Goal: Task Accomplishment & Management: Use online tool/utility

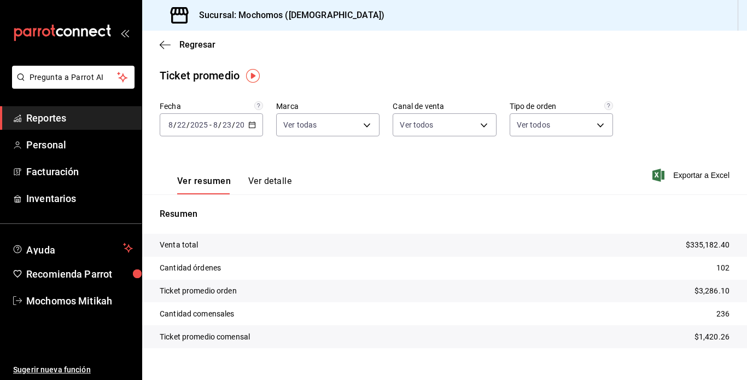
click at [88, 116] on span "Reportes" at bounding box center [79, 118] width 107 height 15
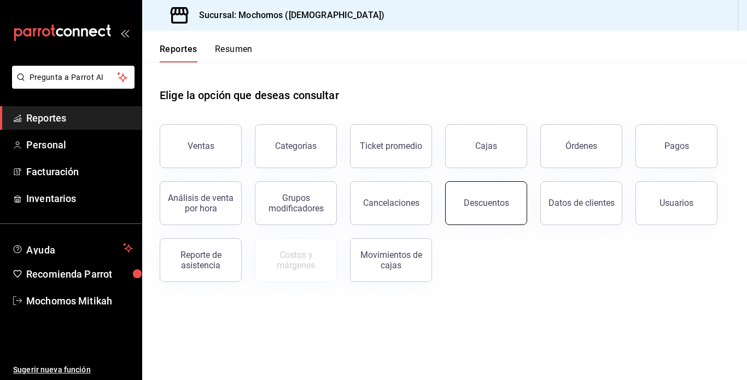
click at [496, 193] on button "Descuentos" at bounding box center [486, 203] width 82 height 44
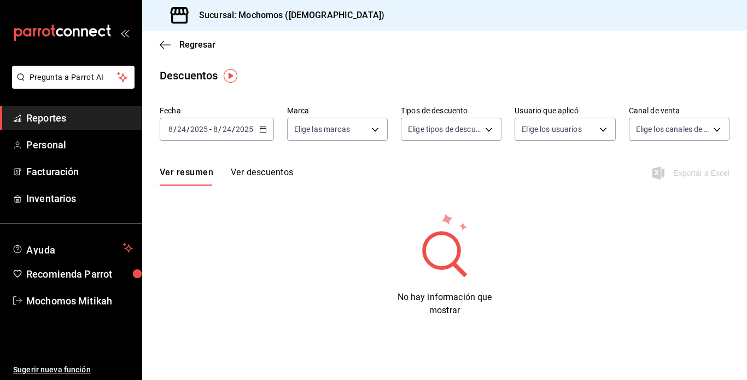
click at [262, 127] on \(Stroke\) "button" at bounding box center [263, 129] width 7 height 6
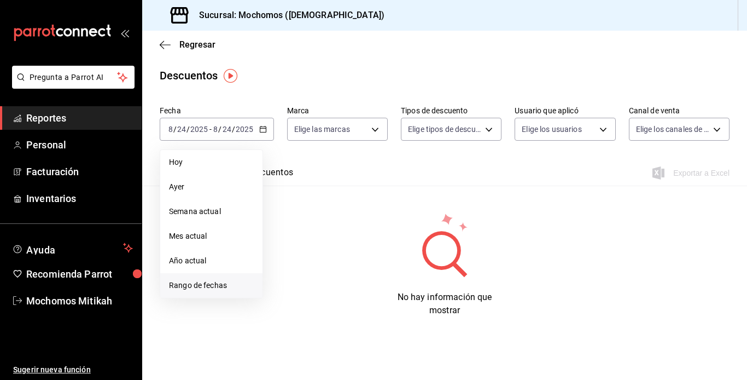
click at [203, 282] on span "Rango de fechas" at bounding box center [211, 285] width 85 height 11
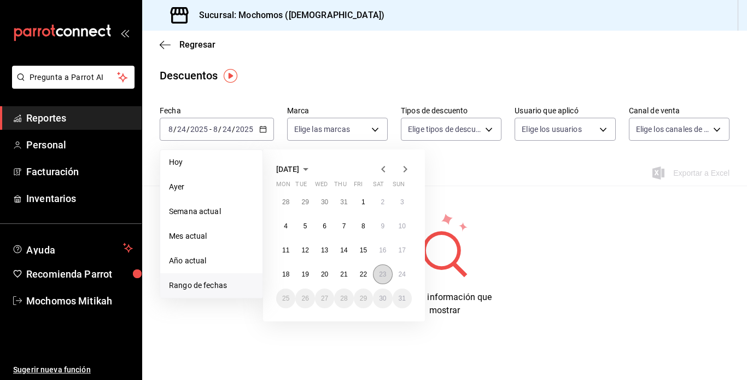
click at [380, 271] on abbr "23" at bounding box center [382, 274] width 7 height 8
click at [396, 274] on button "24" at bounding box center [402, 274] width 19 height 20
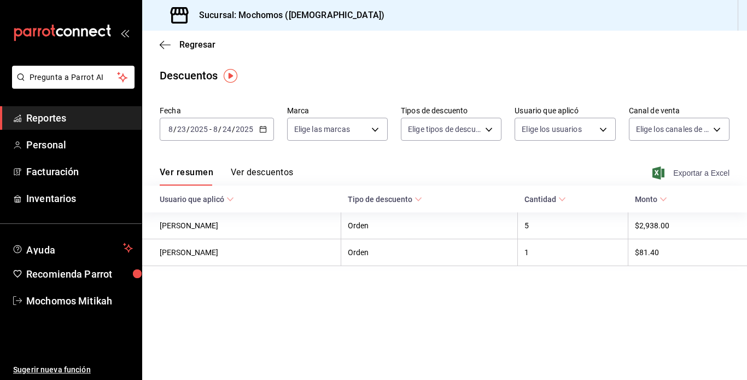
click at [692, 174] on span "Exportar a Excel" at bounding box center [692, 172] width 75 height 13
click at [101, 111] on span "Reportes" at bounding box center [79, 118] width 107 height 15
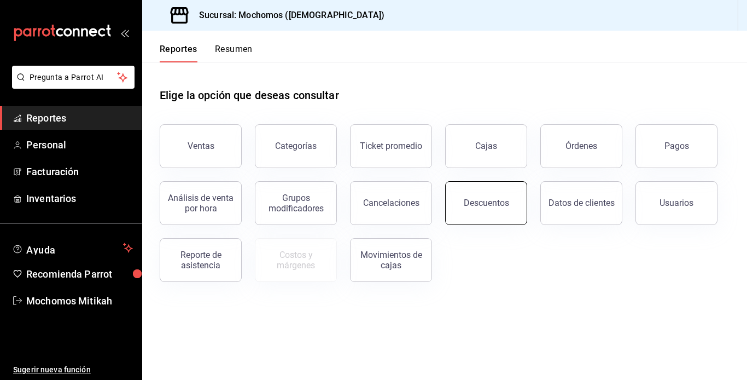
click at [471, 189] on button "Descuentos" at bounding box center [486, 203] width 82 height 44
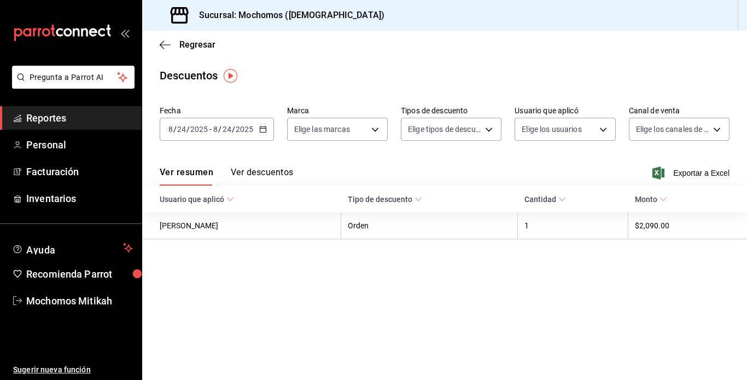
click at [258, 133] on div "[DATE] [DATE] - [DATE] [DATE]" at bounding box center [217, 129] width 114 height 23
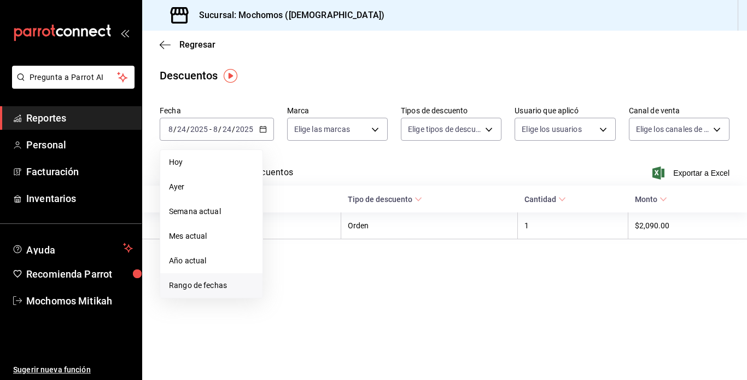
click at [216, 284] on span "Rango de fechas" at bounding box center [211, 285] width 85 height 11
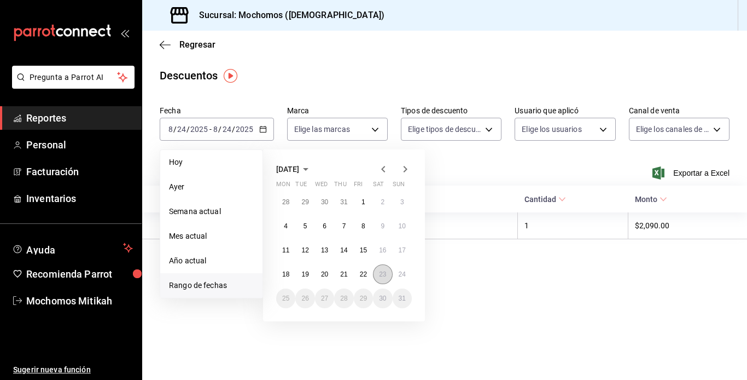
click at [382, 274] on abbr "23" at bounding box center [382, 274] width 7 height 8
click at [397, 277] on button "24" at bounding box center [402, 274] width 19 height 20
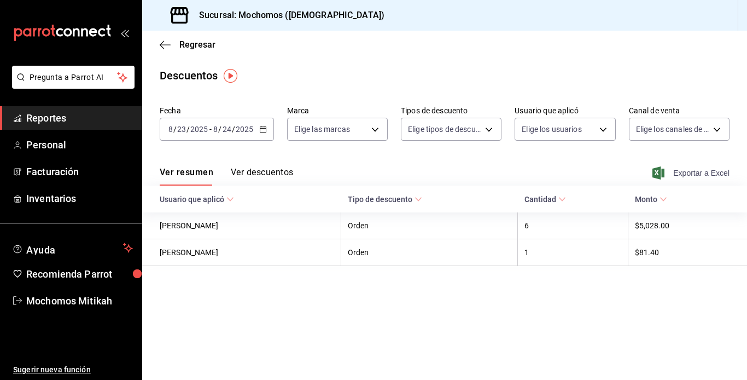
click at [694, 170] on span "Exportar a Excel" at bounding box center [692, 172] width 75 height 13
click at [69, 115] on span "Reportes" at bounding box center [79, 118] width 107 height 15
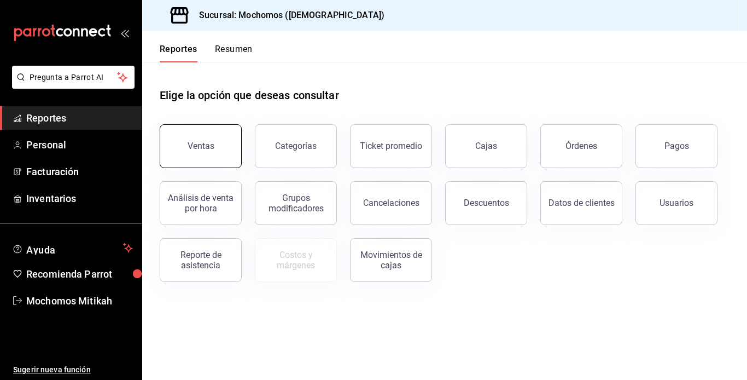
click at [219, 160] on button "Ventas" at bounding box center [201, 146] width 82 height 44
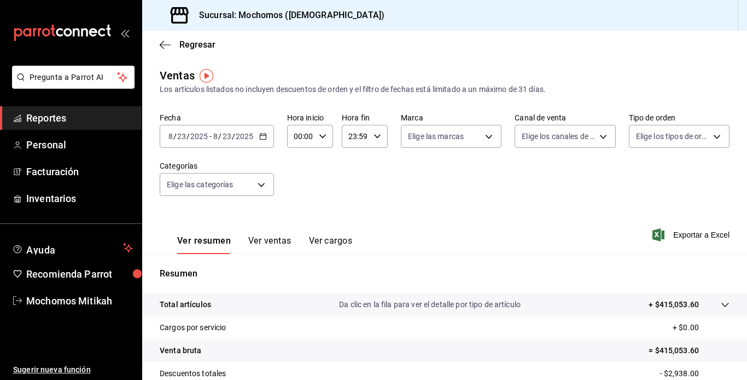
click at [265, 137] on \(Stroke\) "button" at bounding box center [263, 137] width 7 height 6
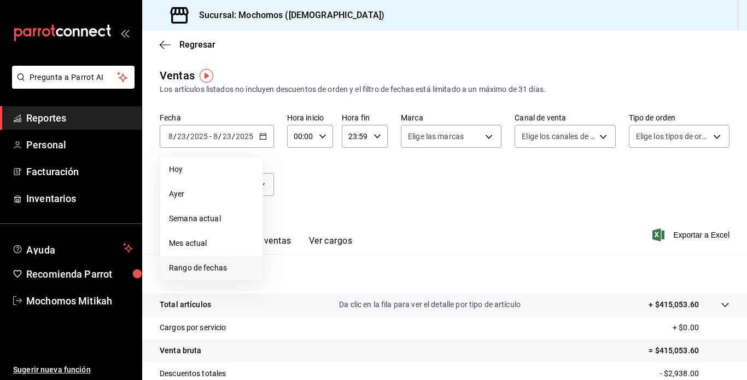
click at [212, 263] on span "Rango de fechas" at bounding box center [211, 267] width 85 height 11
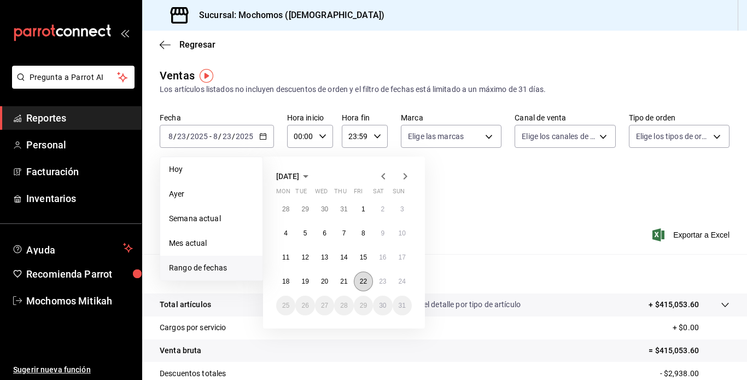
click at [362, 279] on abbr "22" at bounding box center [363, 281] width 7 height 8
click at [382, 277] on button "23" at bounding box center [382, 281] width 19 height 20
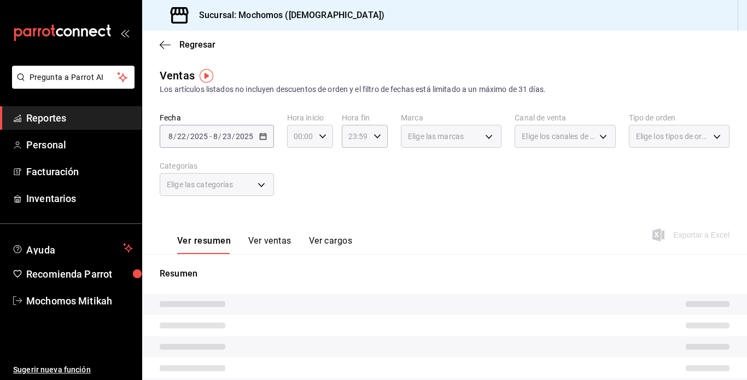
click at [321, 138] on \(Stroke\) "button" at bounding box center [323, 136] width 7 height 4
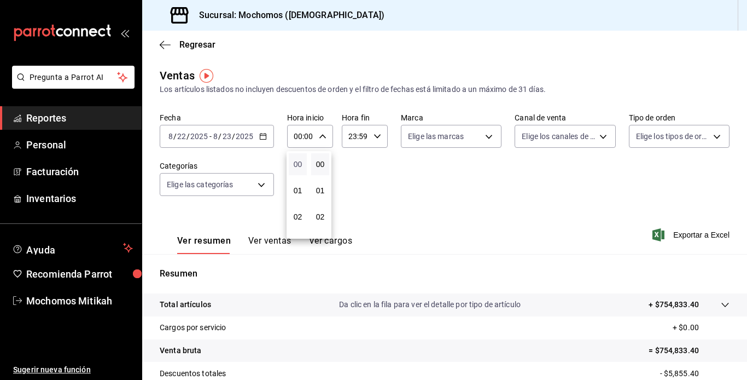
click at [295, 163] on span "00" at bounding box center [297, 164] width 5 height 9
click at [295, 163] on span "04" at bounding box center [297, 159] width 5 height 9
type input "04:00"
click at [375, 136] on div at bounding box center [373, 190] width 747 height 380
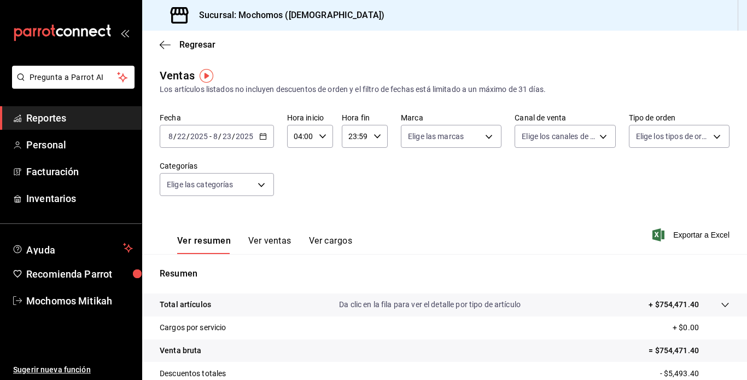
click at [374, 134] on icon "button" at bounding box center [378, 136] width 8 height 8
click at [354, 176] on span "21" at bounding box center [351, 173] width 5 height 9
type input "21:59"
click at [351, 169] on span "21" at bounding box center [351, 173] width 5 height 9
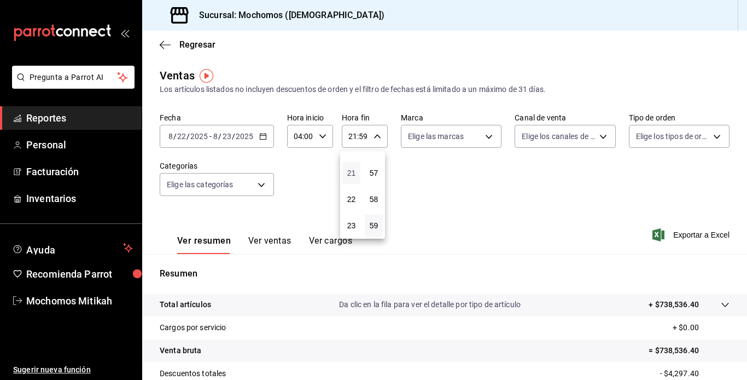
click at [351, 172] on span "21" at bounding box center [351, 173] width 5 height 9
click at [374, 137] on div at bounding box center [373, 190] width 747 height 380
click at [374, 139] on icon "button" at bounding box center [378, 136] width 8 height 8
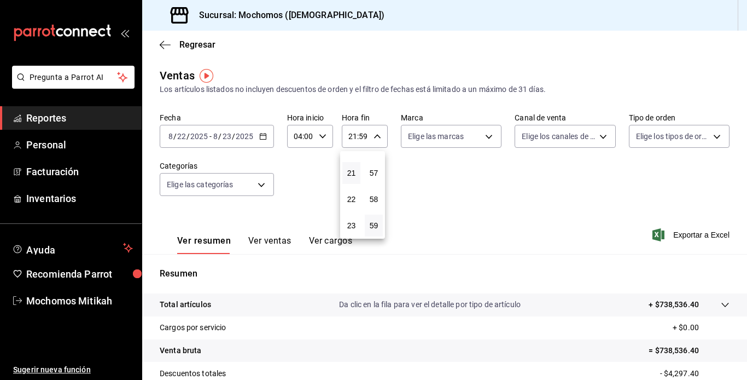
click at [353, 168] on button "21" at bounding box center [352, 173] width 18 height 22
click at [351, 174] on span "21" at bounding box center [351, 173] width 5 height 9
click at [373, 136] on div at bounding box center [373, 190] width 747 height 380
click at [374, 137] on icon "button" at bounding box center [378, 136] width 8 height 8
click at [354, 229] on span "23" at bounding box center [351, 225] width 5 height 9
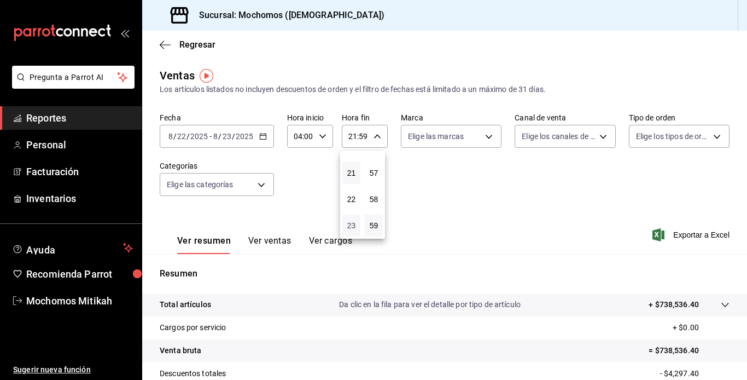
type input "23:59"
click at [446, 202] on div at bounding box center [373, 190] width 747 height 380
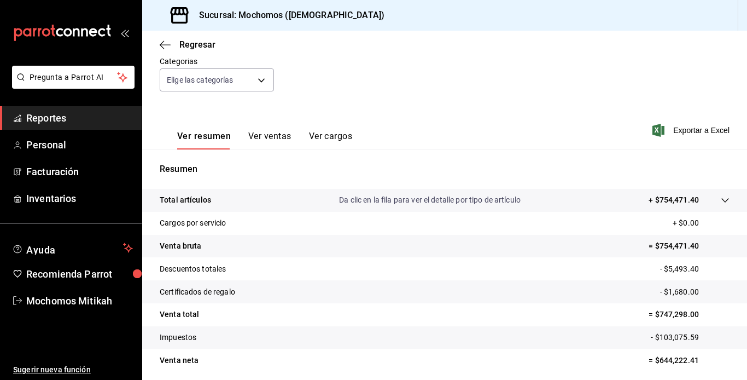
scroll to position [131, 0]
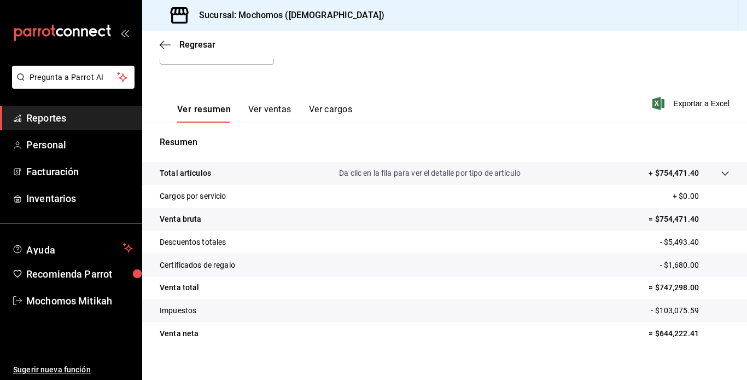
click at [368, 138] on p "Resumen" at bounding box center [445, 142] width 570 height 13
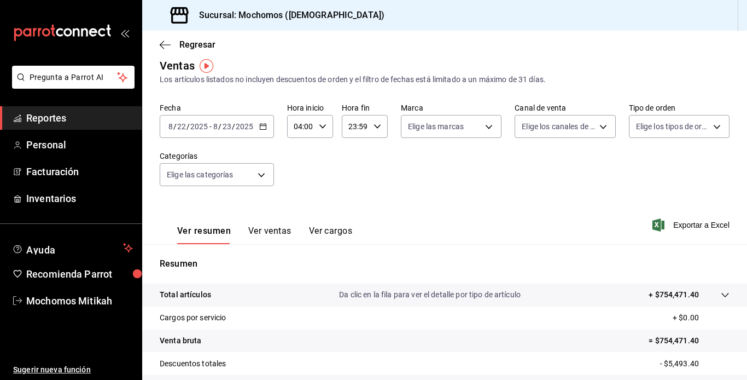
scroll to position [0, 0]
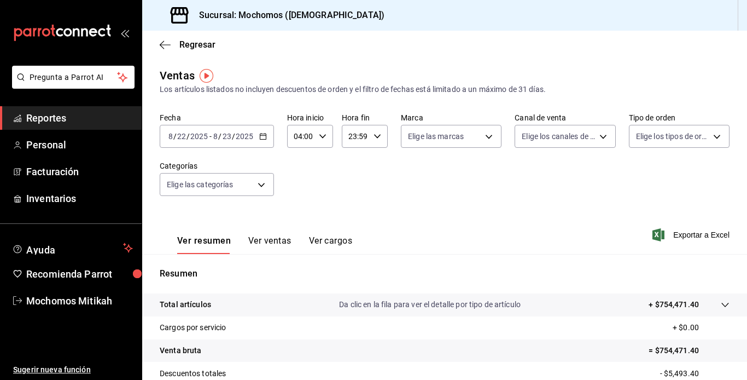
click at [86, 115] on span "Reportes" at bounding box center [79, 118] width 107 height 15
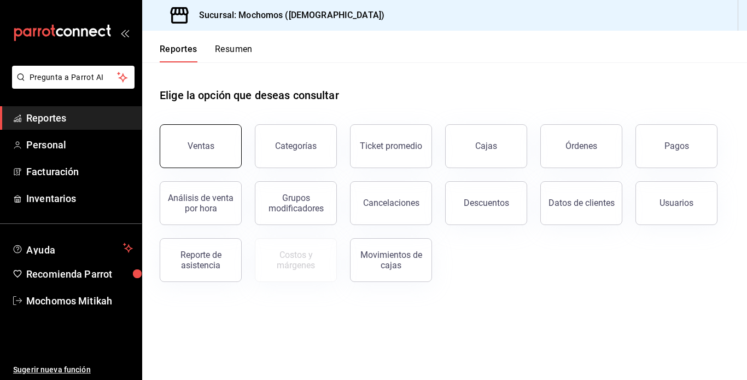
click at [221, 144] on button "Ventas" at bounding box center [201, 146] width 82 height 44
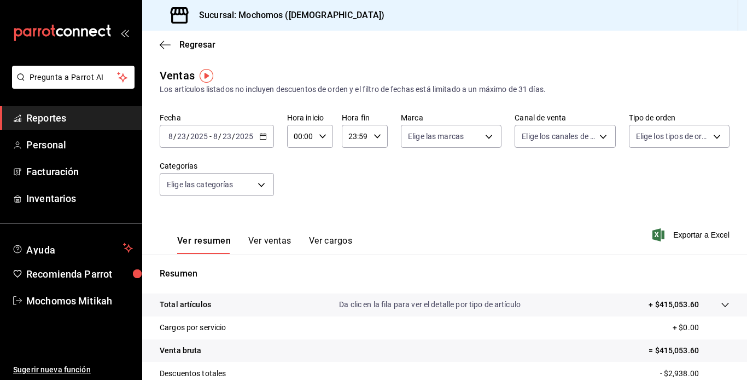
click at [268, 135] on div "[DATE] [DATE] - [DATE] [DATE]" at bounding box center [217, 136] width 114 height 23
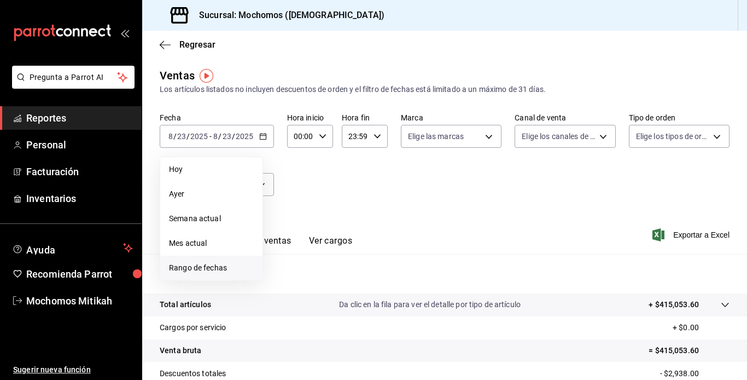
click at [206, 266] on span "Rango de fechas" at bounding box center [211, 267] width 85 height 11
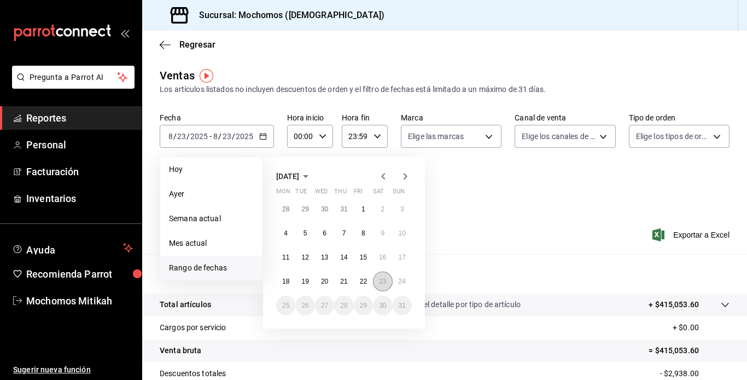
click at [379, 280] on abbr "23" at bounding box center [382, 281] width 7 height 8
click at [395, 281] on button "24" at bounding box center [402, 281] width 19 height 20
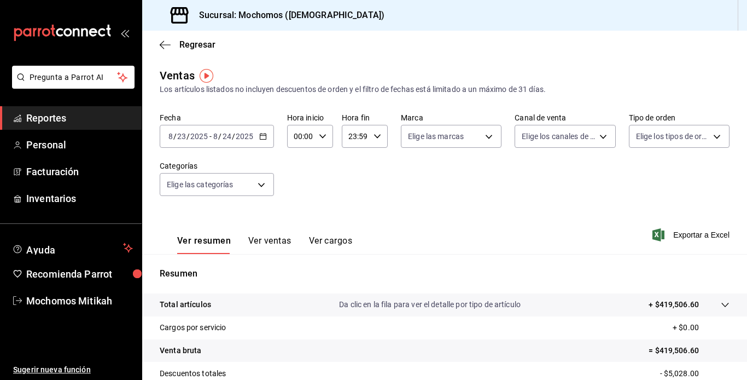
click at [324, 134] on icon "button" at bounding box center [323, 136] width 8 height 8
click at [298, 160] on span "00" at bounding box center [297, 164] width 5 height 9
click at [298, 160] on span "05" at bounding box center [297, 164] width 5 height 9
type input "05:00"
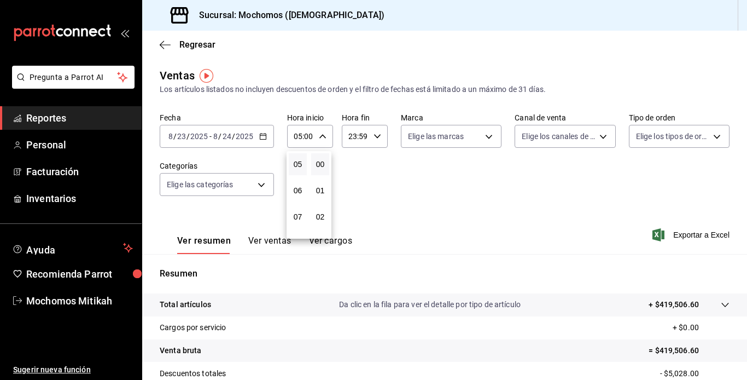
click at [372, 136] on div at bounding box center [373, 190] width 747 height 380
click at [375, 136] on icon "button" at bounding box center [378, 136] width 8 height 8
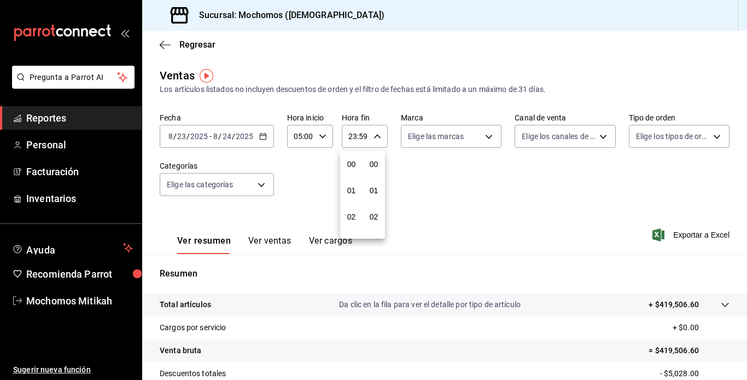
scroll to position [1488, 0]
click at [350, 173] on span "21" at bounding box center [351, 173] width 5 height 9
type input "21:59"
click at [353, 178] on span "04" at bounding box center [351, 181] width 5 height 9
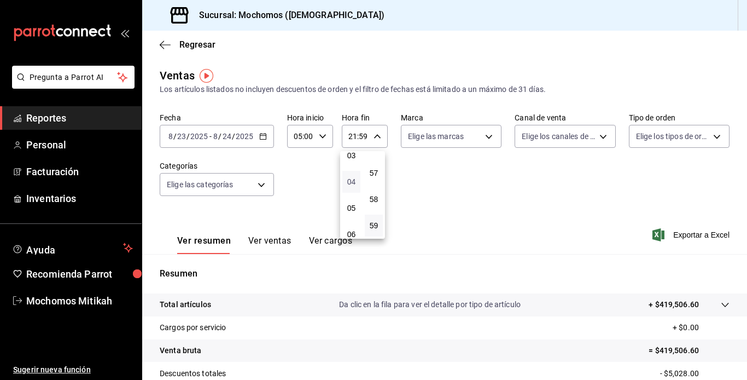
type input "04:59"
click at [742, 294] on div at bounding box center [373, 190] width 747 height 380
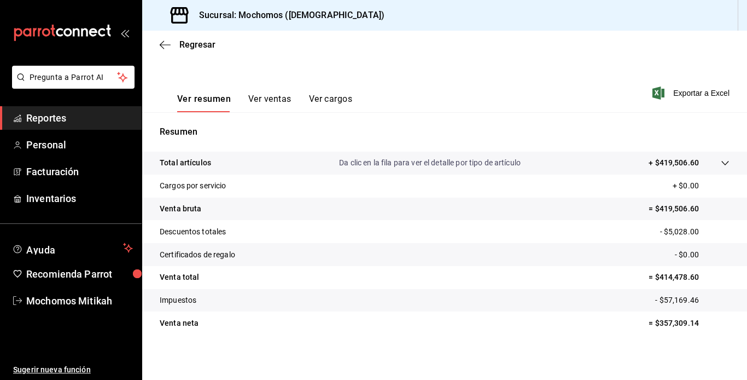
scroll to position [144, 0]
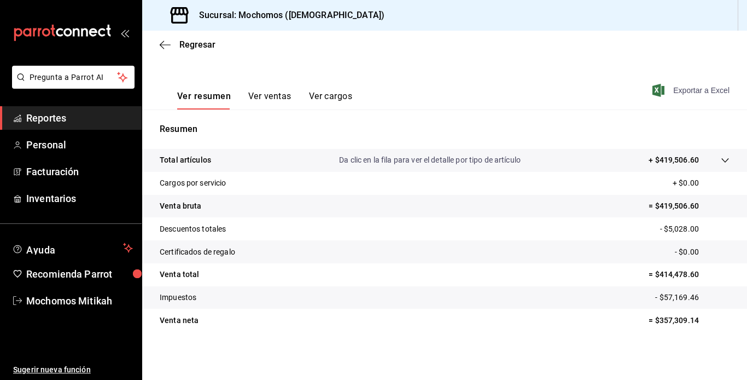
click at [683, 92] on span "Exportar a Excel" at bounding box center [692, 90] width 75 height 13
click at [66, 120] on span "Reportes" at bounding box center [79, 118] width 107 height 15
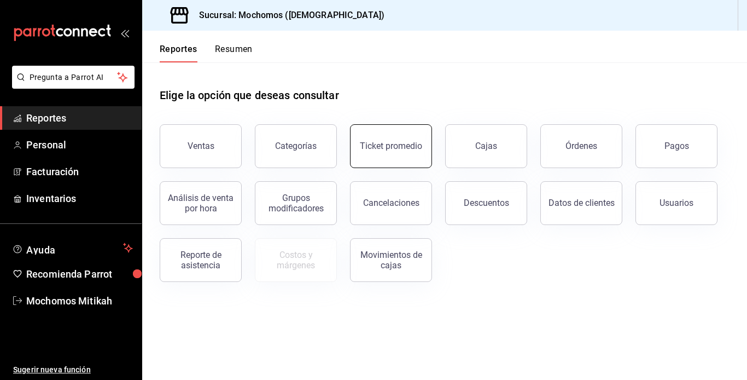
click at [374, 147] on div "Ticket promedio" at bounding box center [391, 146] width 62 height 10
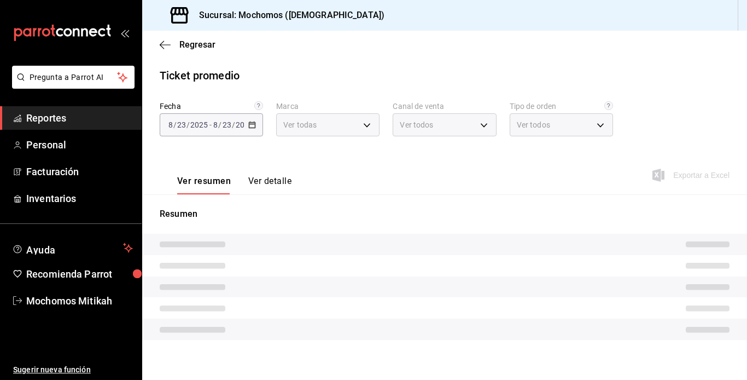
type input "d0e5f648-281b-433d-bf08-9501e0541b8c"
type input "PARROT,UBER_EATS,RAPPI,DIDI_FOOD,ONLINE"
type input "cc440b54-242b-418e-867f-ce57fb098104,EXTERNAL,95b7c8a9-84d2-4e3b-995f-2f2c21fa6…"
